Goal: Task Accomplishment & Management: Manage account settings

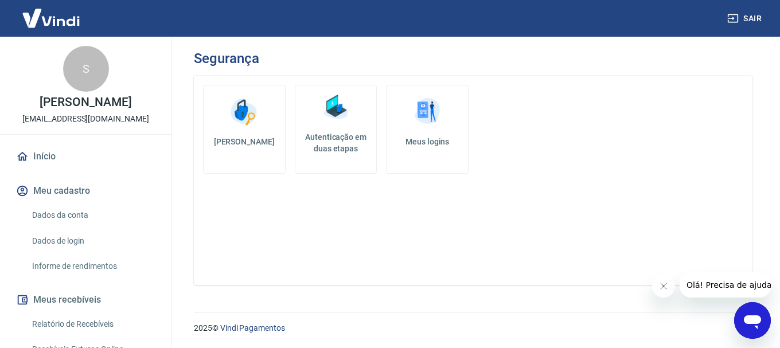
click at [339, 133] on h5 "Autenticação em duas etapas" at bounding box center [336, 142] width 72 height 23
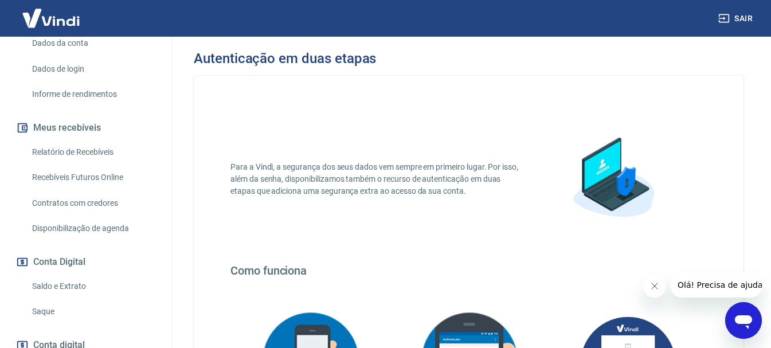
scroll to position [344, 0]
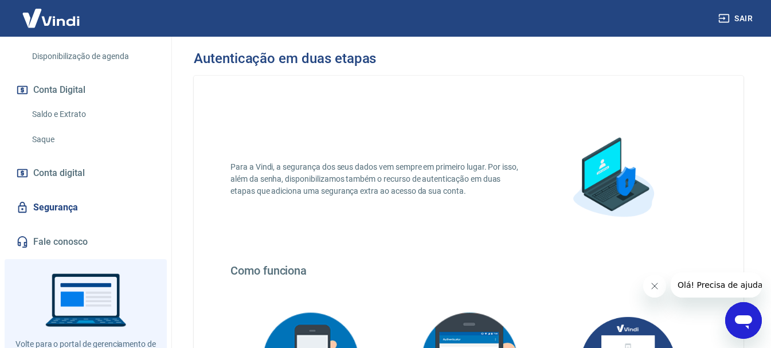
click at [83, 220] on link "Segurança" at bounding box center [86, 207] width 144 height 25
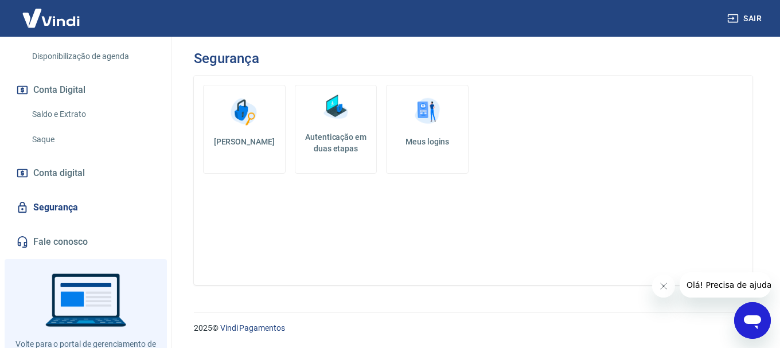
click at [450, 147] on h5 "Meus logins" at bounding box center [426, 141] width 63 height 11
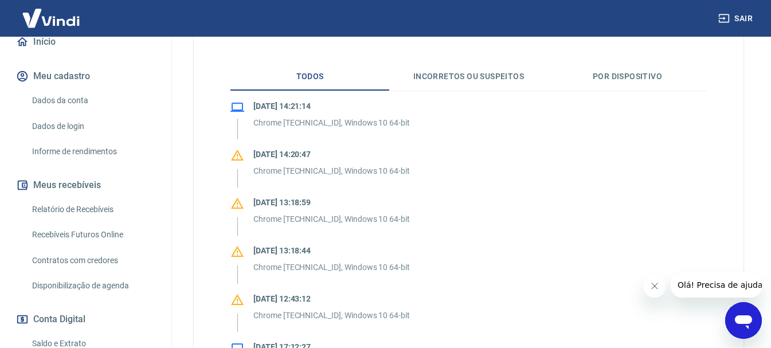
scroll to position [401, 0]
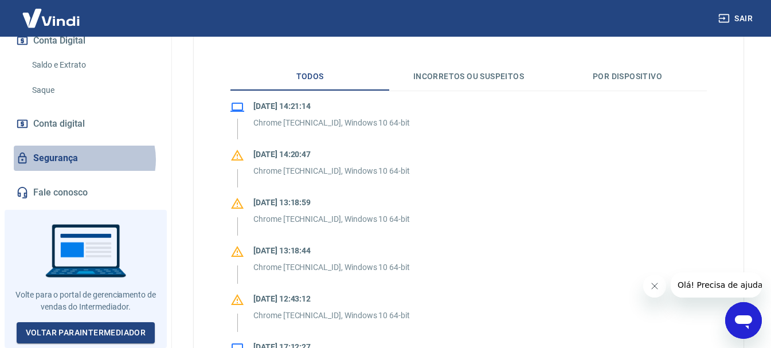
click at [84, 163] on link "Segurança" at bounding box center [86, 158] width 144 height 25
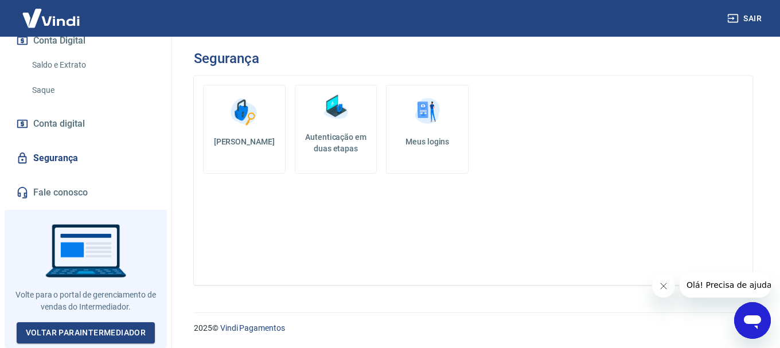
click at [330, 126] on link "Autenticação em duas etapas" at bounding box center [336, 129] width 83 height 89
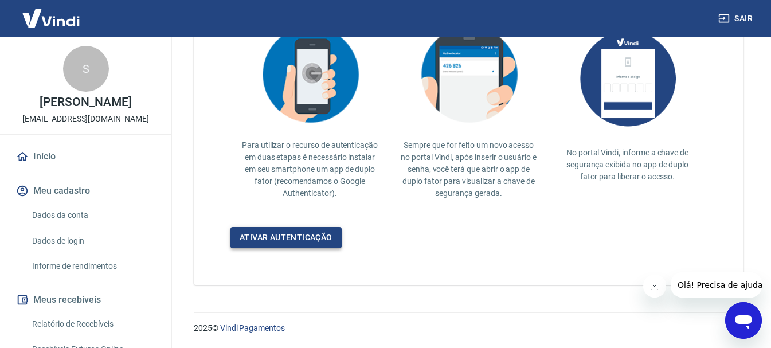
click at [267, 240] on link "Ativar autenticação" at bounding box center [285, 237] width 111 height 21
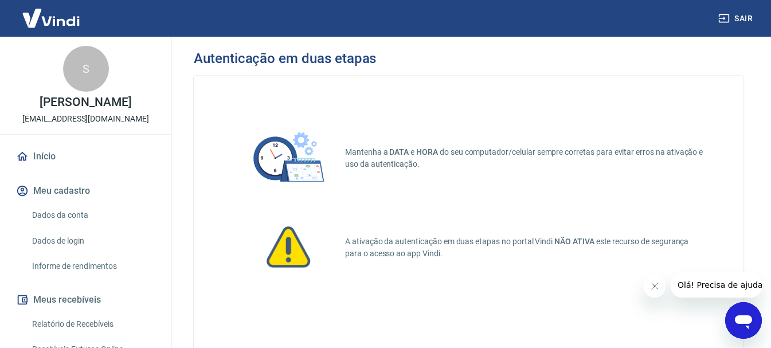
scroll to position [115, 0]
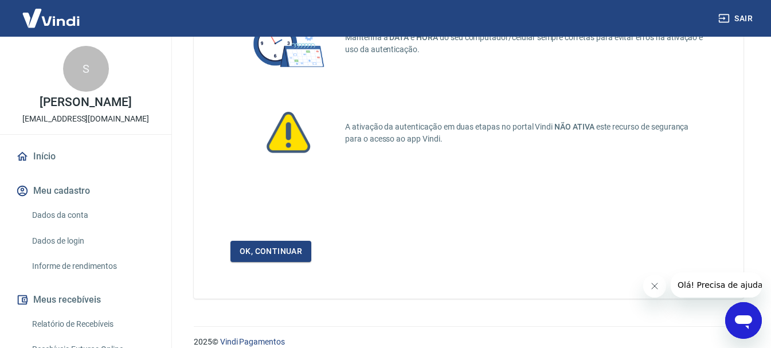
click at [265, 246] on link "Ok, continuar" at bounding box center [270, 251] width 81 height 21
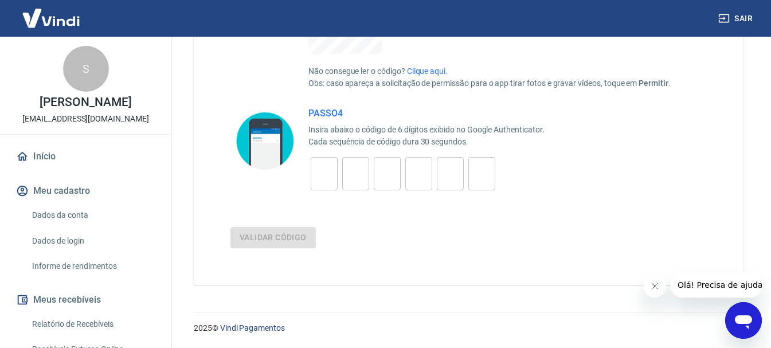
scroll to position [401, 0]
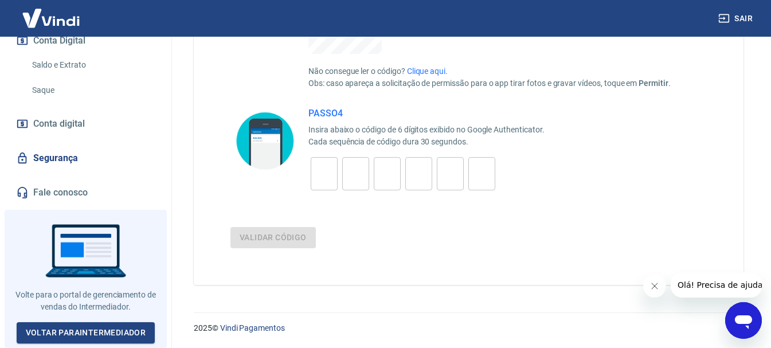
click at [62, 155] on link "Segurança" at bounding box center [86, 158] width 144 height 25
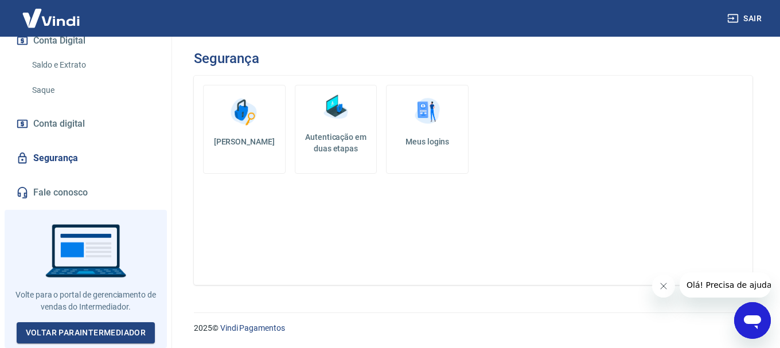
click at [249, 137] on h5 "Alterar senha" at bounding box center [244, 141] width 63 height 11
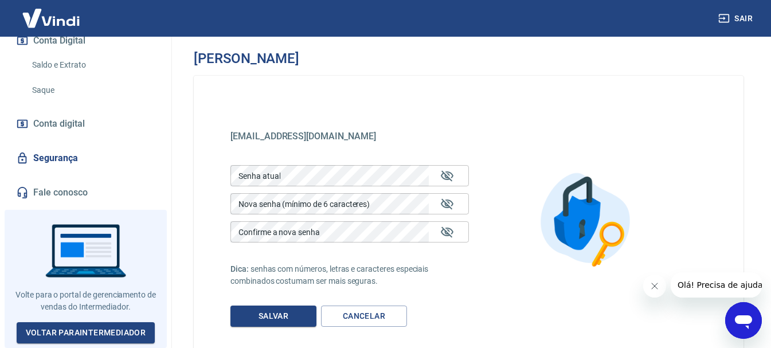
scroll to position [79, 0]
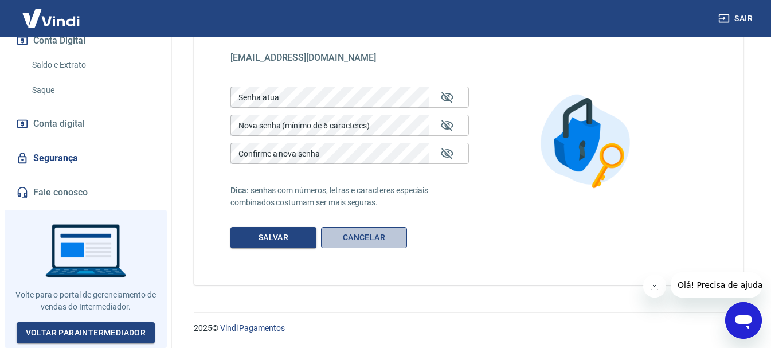
click at [367, 237] on link "Cancelar" at bounding box center [364, 237] width 86 height 21
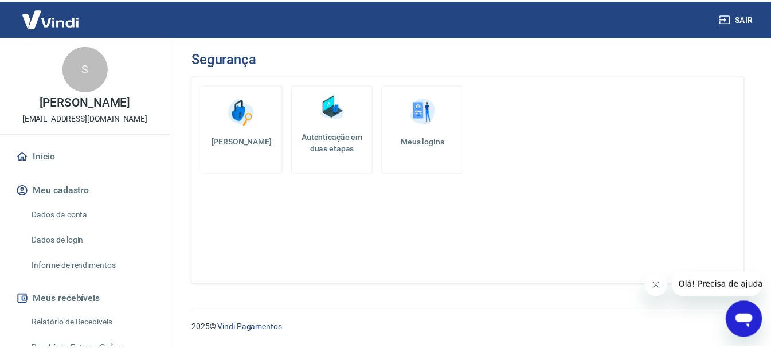
scroll to position [57, 0]
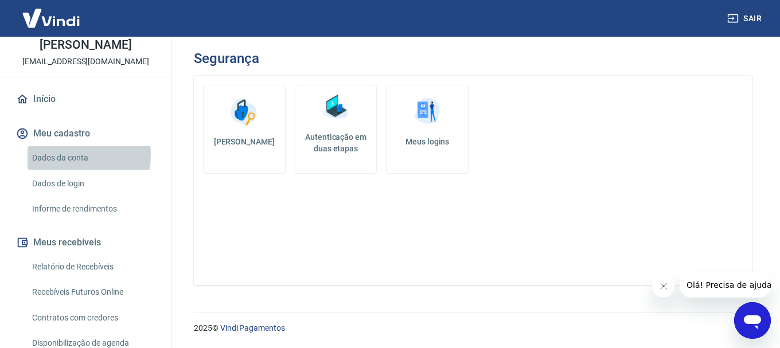
click at [66, 167] on link "Dados da conta" at bounding box center [93, 158] width 130 height 24
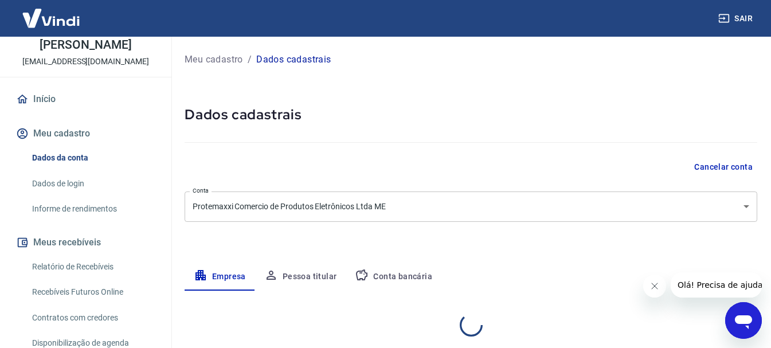
select select "SP"
select select "business"
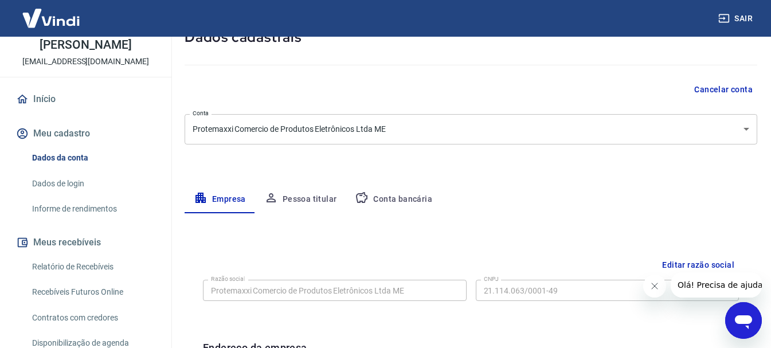
scroll to position [20, 0]
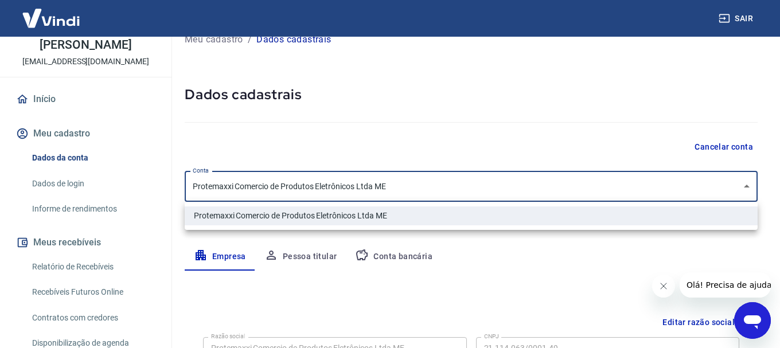
click at [232, 180] on body "Sair S STEPHANYE SCARLET OLIVEIRA GUIMARÃES cftvclube@gmail.com Início Meu cada…" at bounding box center [390, 154] width 780 height 348
click at [236, 180] on div at bounding box center [390, 174] width 780 height 348
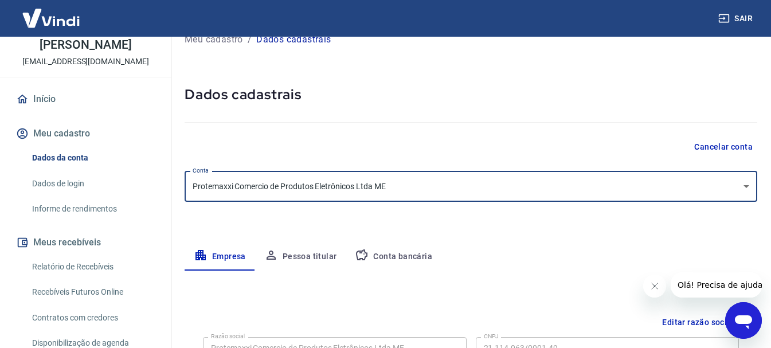
click at [301, 261] on button "Pessoa titular" at bounding box center [300, 257] width 91 height 28
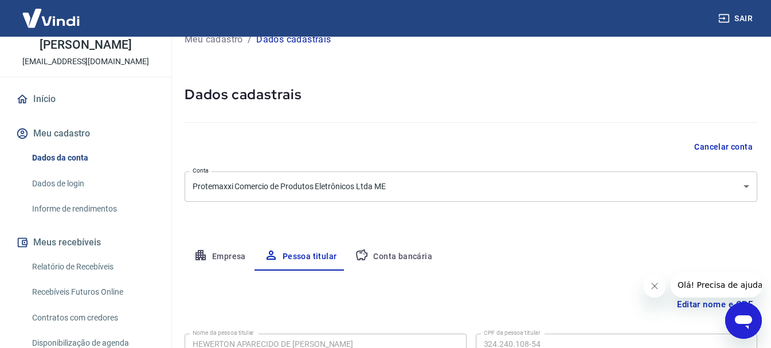
scroll to position [111, 0]
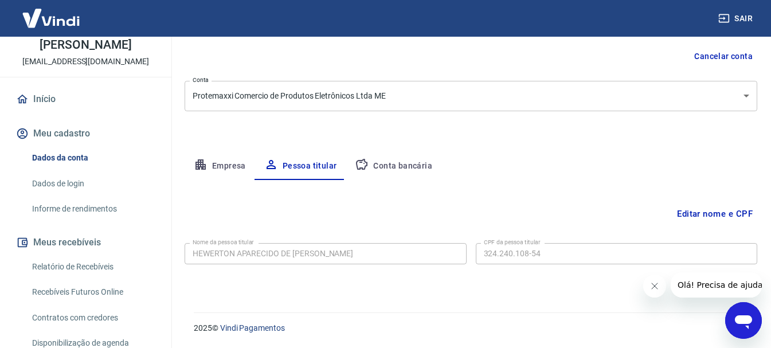
click at [404, 168] on button "Conta bancária" at bounding box center [394, 166] width 96 height 28
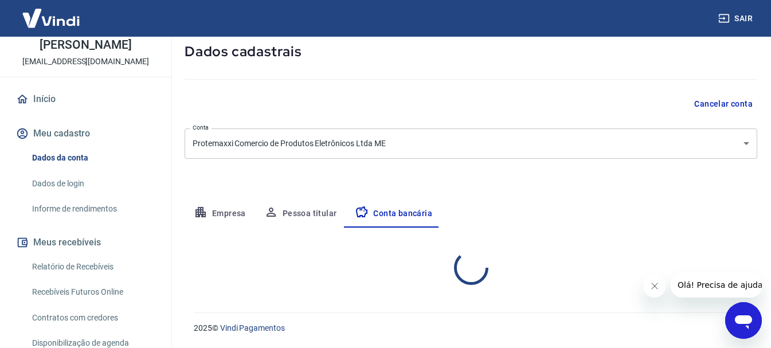
select select "1"
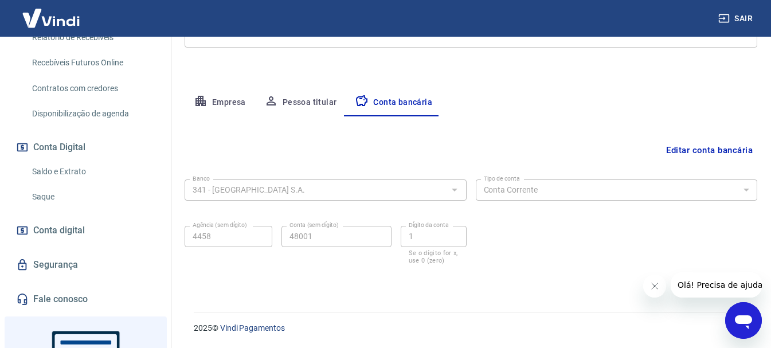
scroll to position [401, 0]
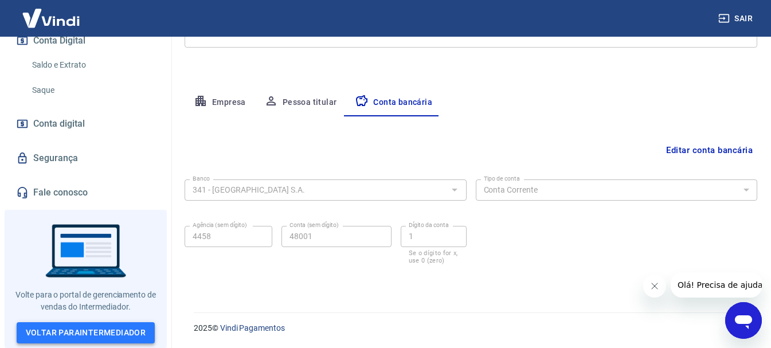
click at [106, 327] on link "Voltar para Intermediador" at bounding box center [86, 332] width 139 height 21
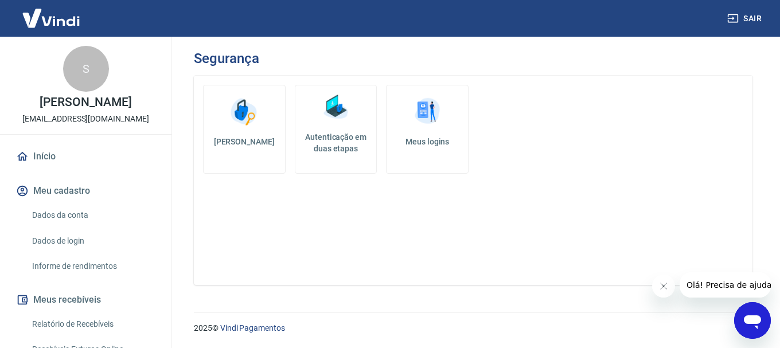
scroll to position [401, 0]
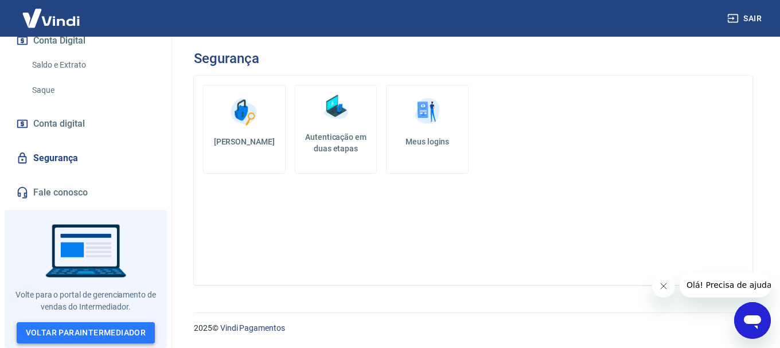
click at [77, 333] on link "Voltar para Intermediador" at bounding box center [86, 332] width 139 height 21
